Goal: Task Accomplishment & Management: Manage account settings

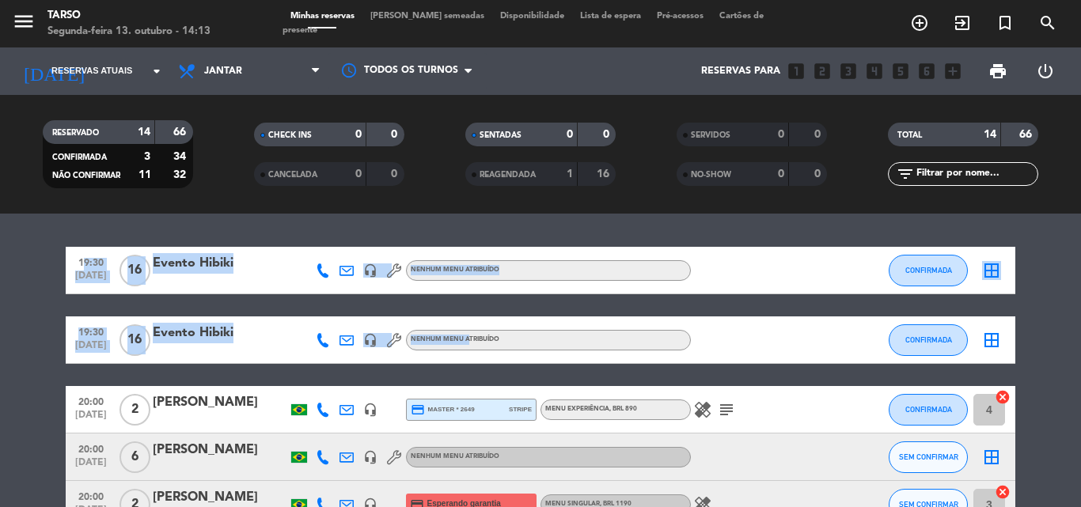
drag, startPoint x: 29, startPoint y: 281, endPoint x: 467, endPoint y: 329, distance: 440.2
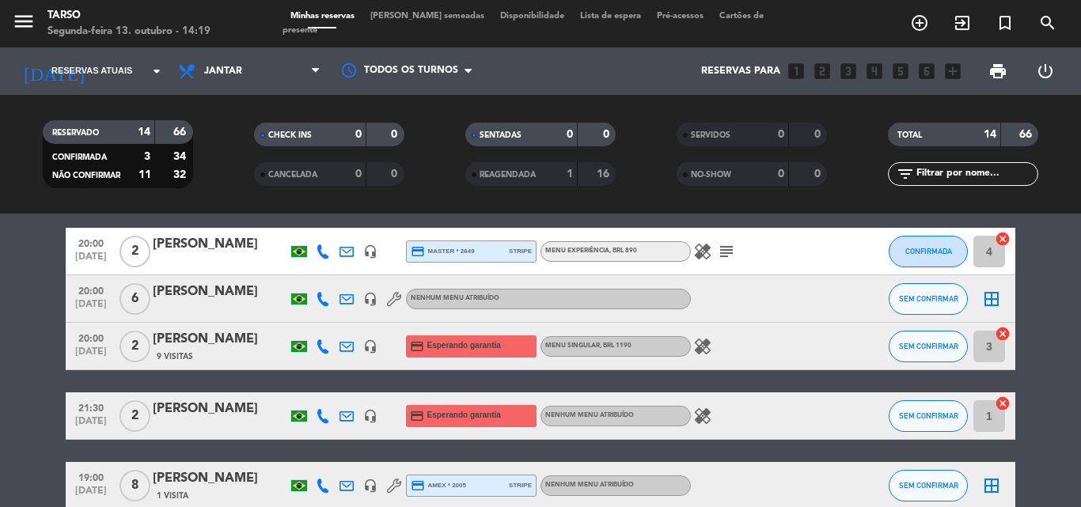
scroll to position [127, 0]
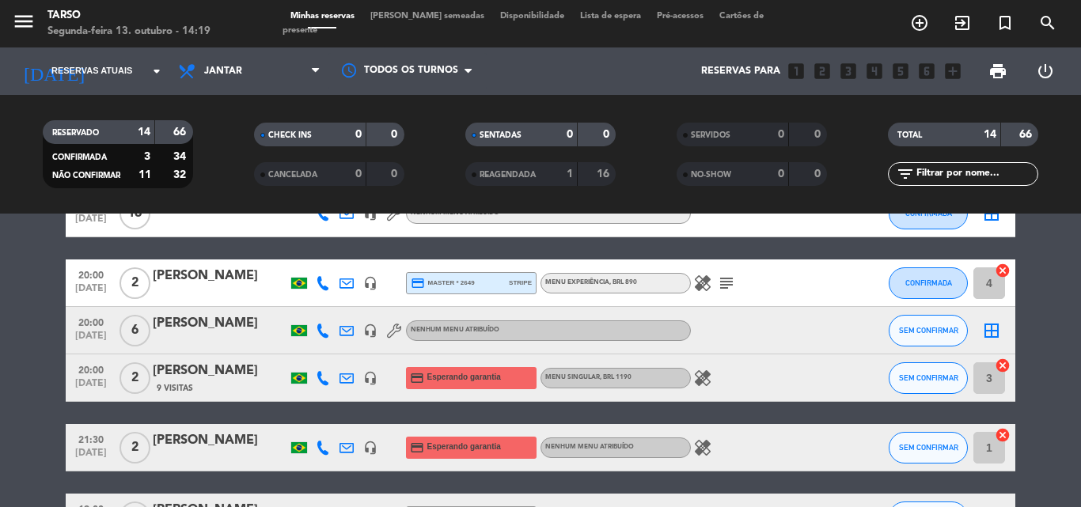
click at [707, 442] on icon "healing" at bounding box center [702, 447] width 19 height 19
click at [707, 377] on icon "healing" at bounding box center [702, 378] width 19 height 19
click at [790, 358] on div "healing Polvo" at bounding box center [762, 377] width 142 height 47
click at [700, 286] on icon "healing" at bounding box center [702, 283] width 19 height 19
click at [747, 331] on div at bounding box center [762, 330] width 142 height 47
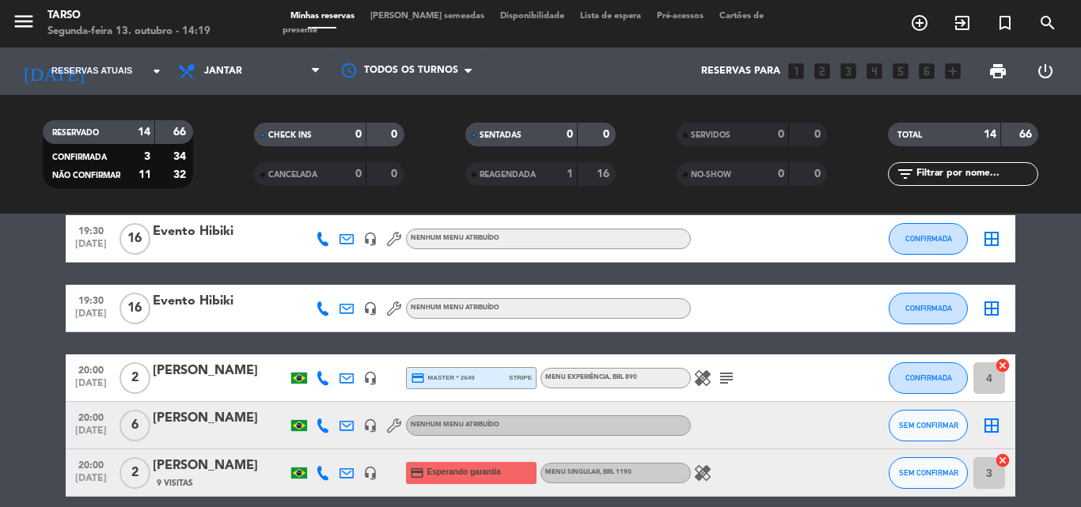
scroll to position [0, 0]
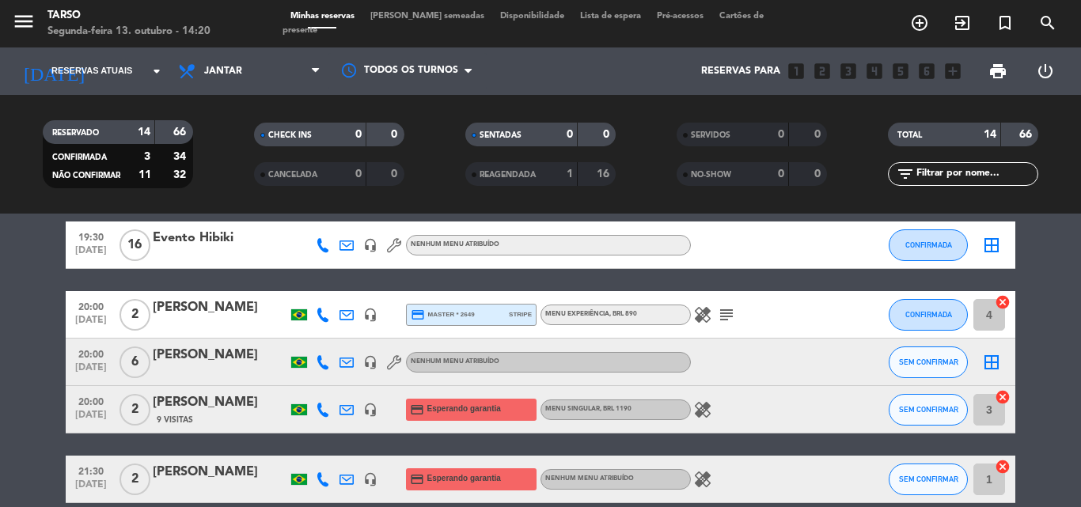
scroll to position [63, 0]
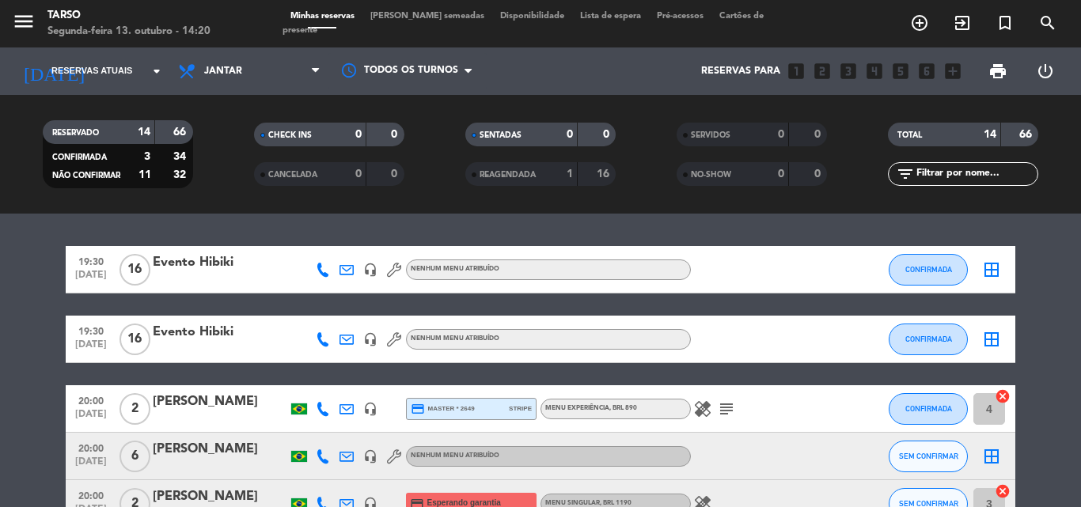
scroll to position [0, 0]
